Goal: Register for event/course

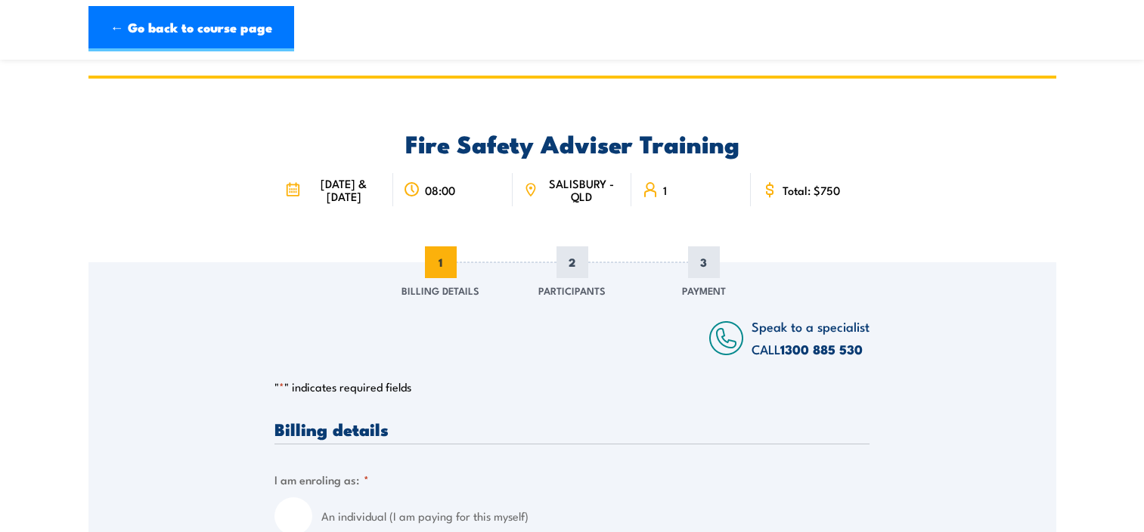
select select "[GEOGRAPHIC_DATA]"
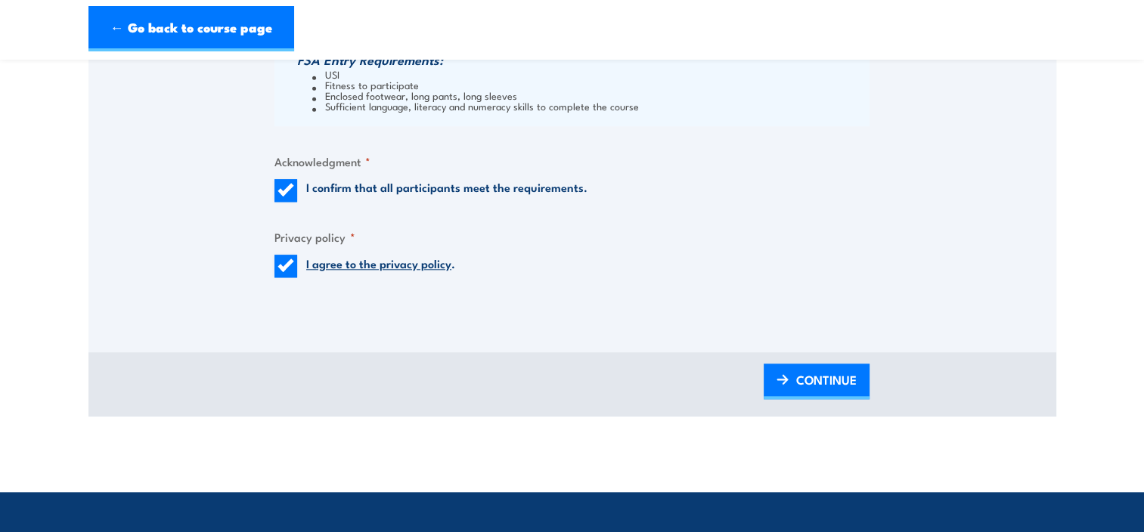
scroll to position [1570, 0]
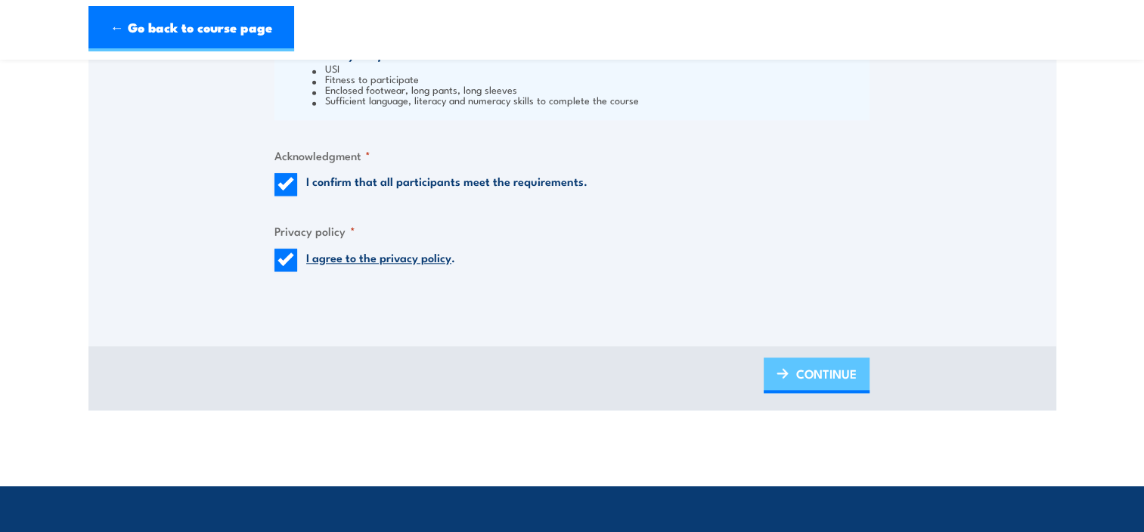
click at [816, 373] on span "CONTINUE" at bounding box center [826, 374] width 60 height 40
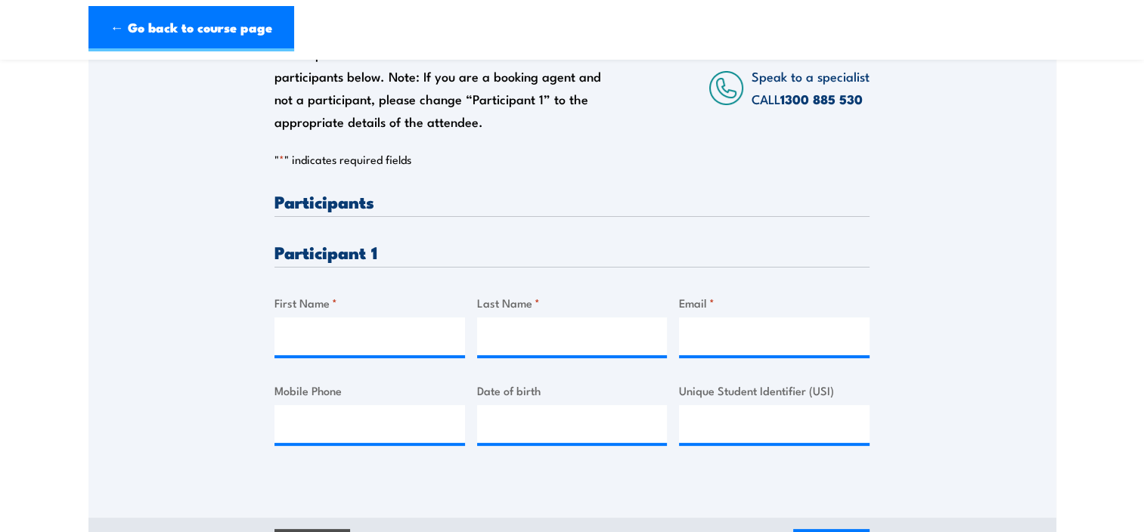
scroll to position [284, 0]
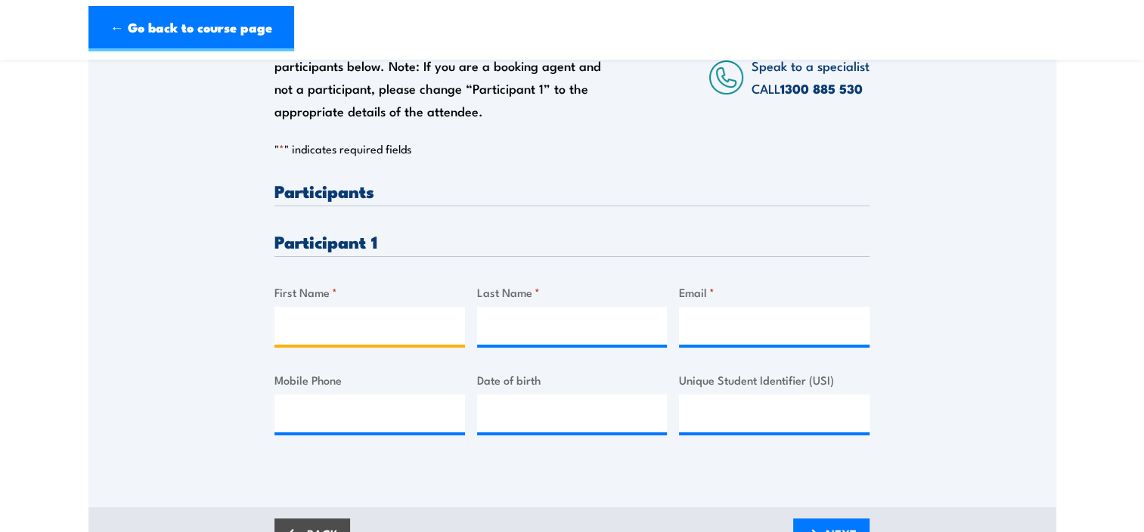
click at [358, 327] on input "First Name *" at bounding box center [370, 326] width 191 height 38
type input "Lynn"
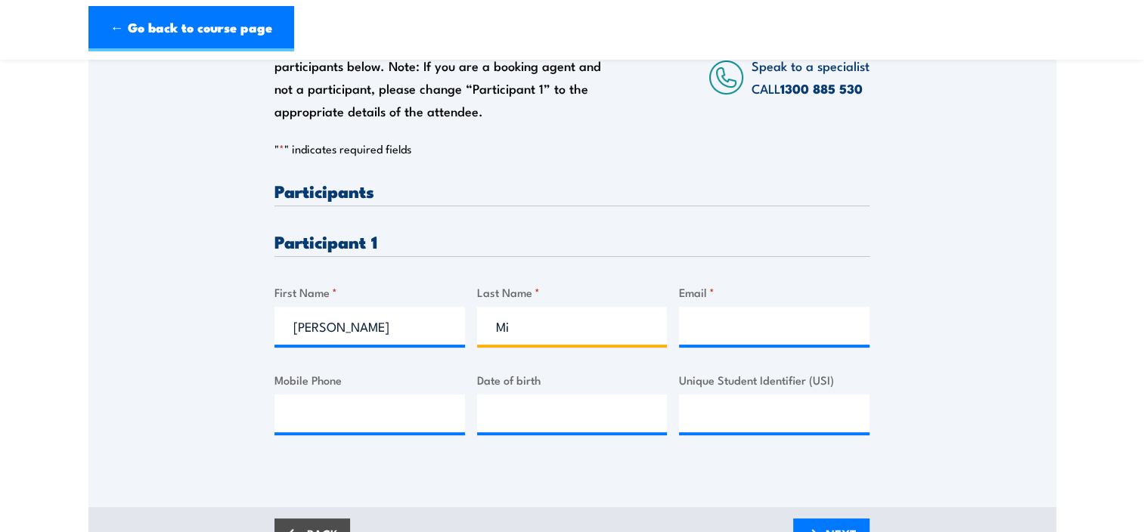
type input "M"
type input "Kim"
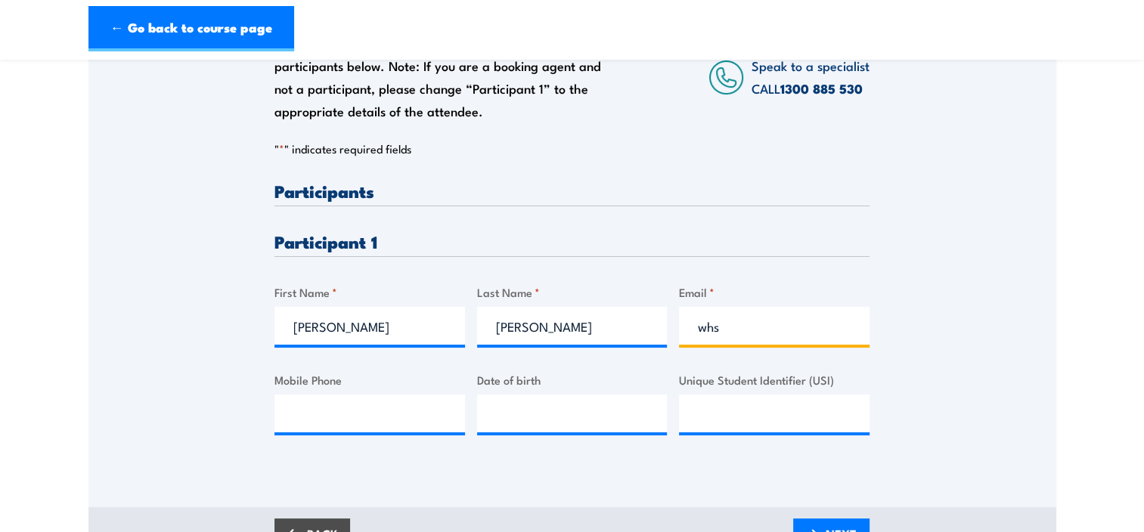
type input "whs@carrolls.com.au"
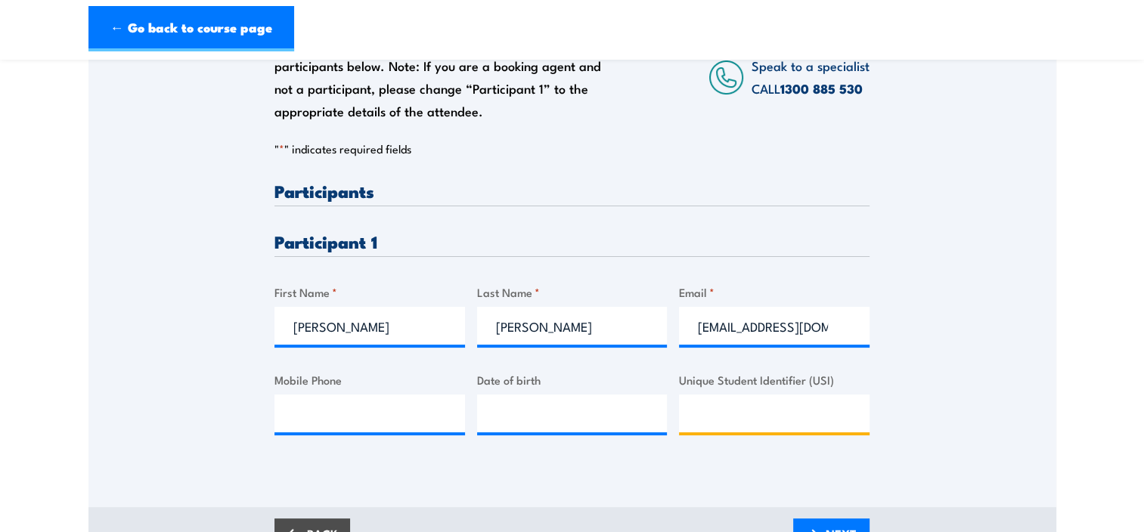
click at [706, 412] on input "Unique Student Identifier (USI)" at bounding box center [774, 414] width 191 height 38
click at [767, 429] on input "Unique Student Identifier (USI)" at bounding box center [774, 414] width 191 height 38
paste input "V8P928U4GS"
type input "V8P928U4GS"
click at [995, 394] on div "Please provide names and contact details for each of the participants below. No…" at bounding box center [572, 222] width 968 height 486
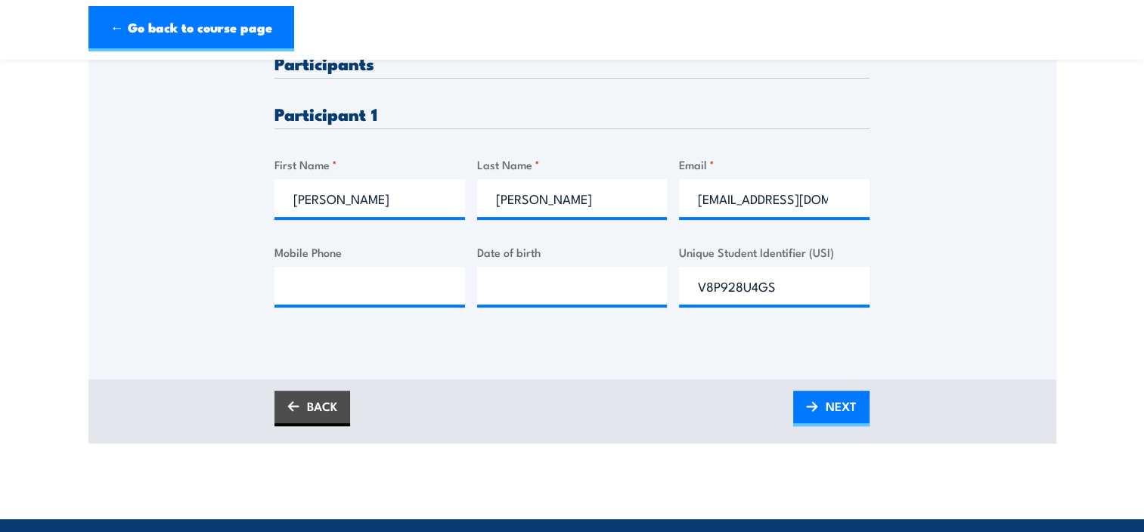
scroll to position [416, 0]
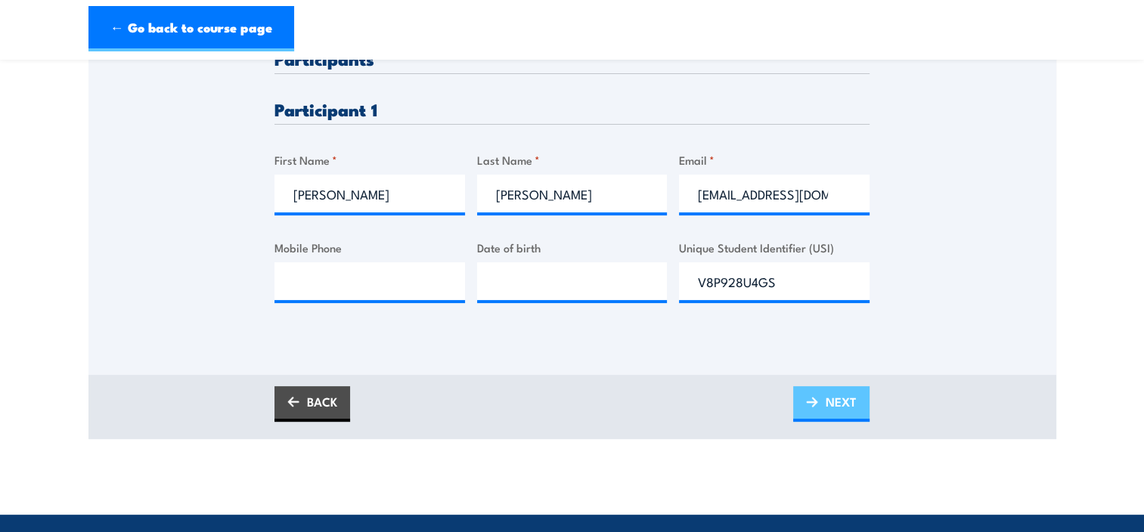
click at [844, 405] on span "NEXT" at bounding box center [841, 402] width 31 height 40
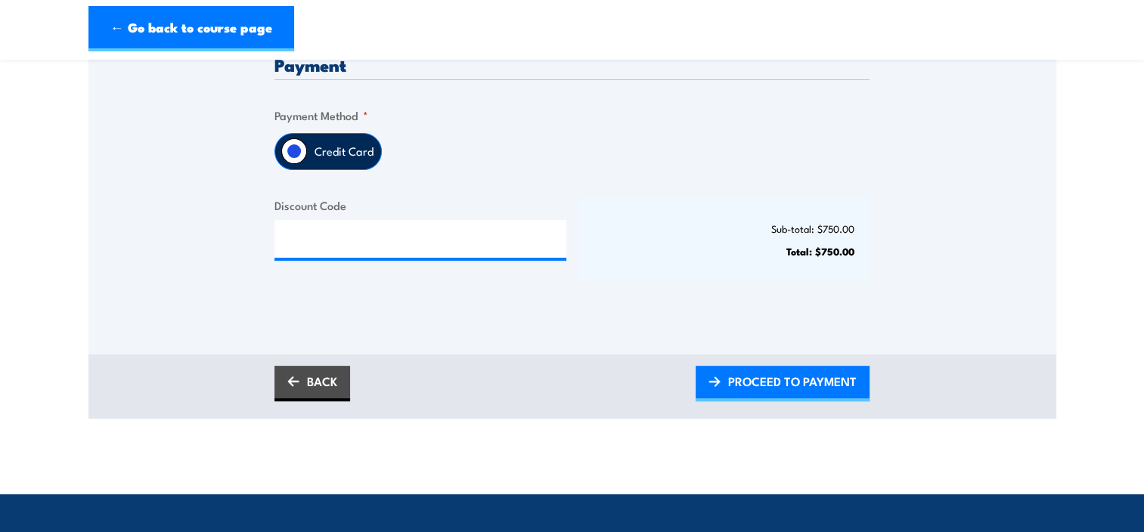
scroll to position [396, 0]
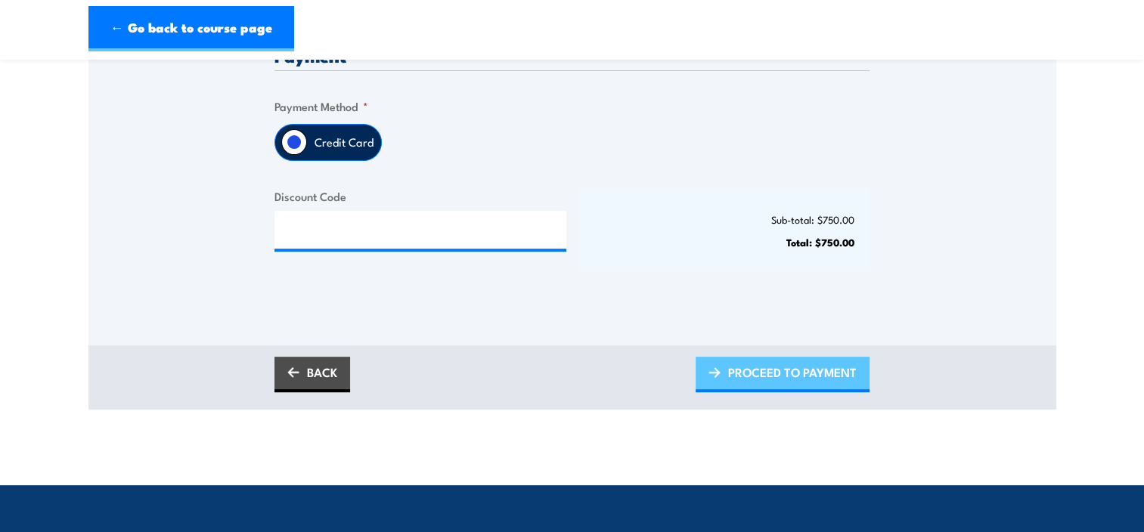
click at [752, 373] on span "PROCEED TO PAYMENT" at bounding box center [792, 372] width 129 height 40
